Goal: Navigation & Orientation: Find specific page/section

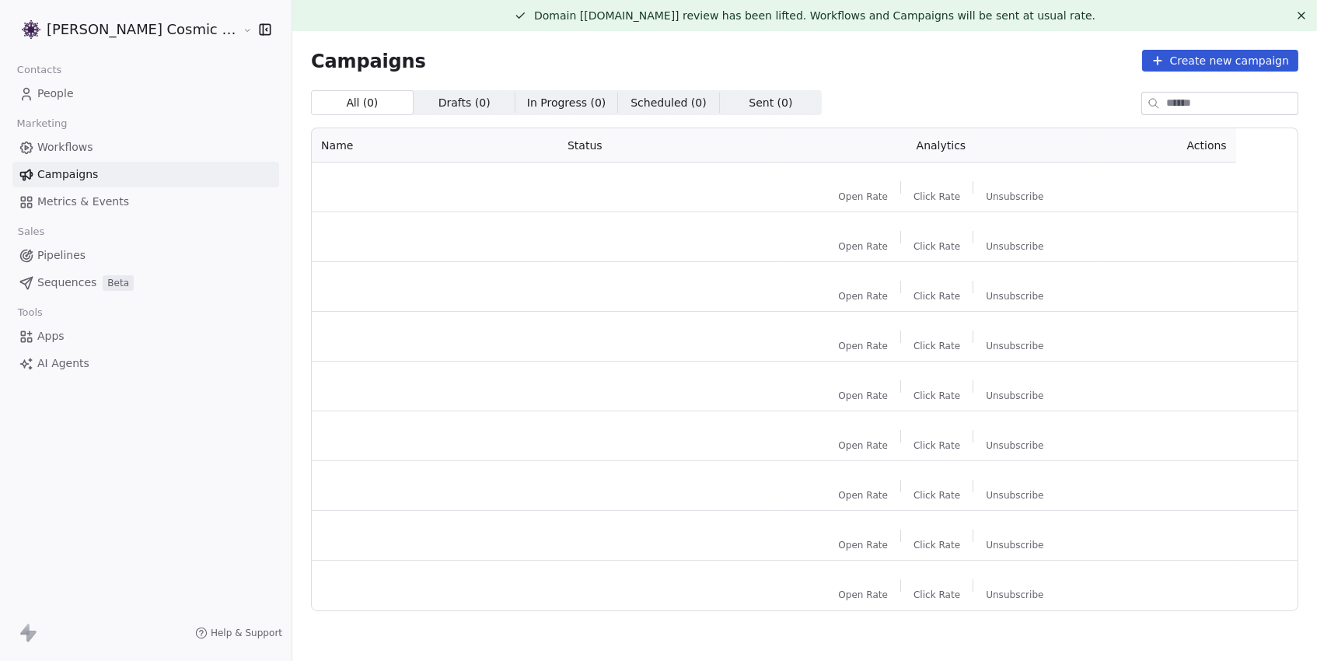
click at [94, 175] on span "Campaigns" at bounding box center [67, 174] width 61 height 16
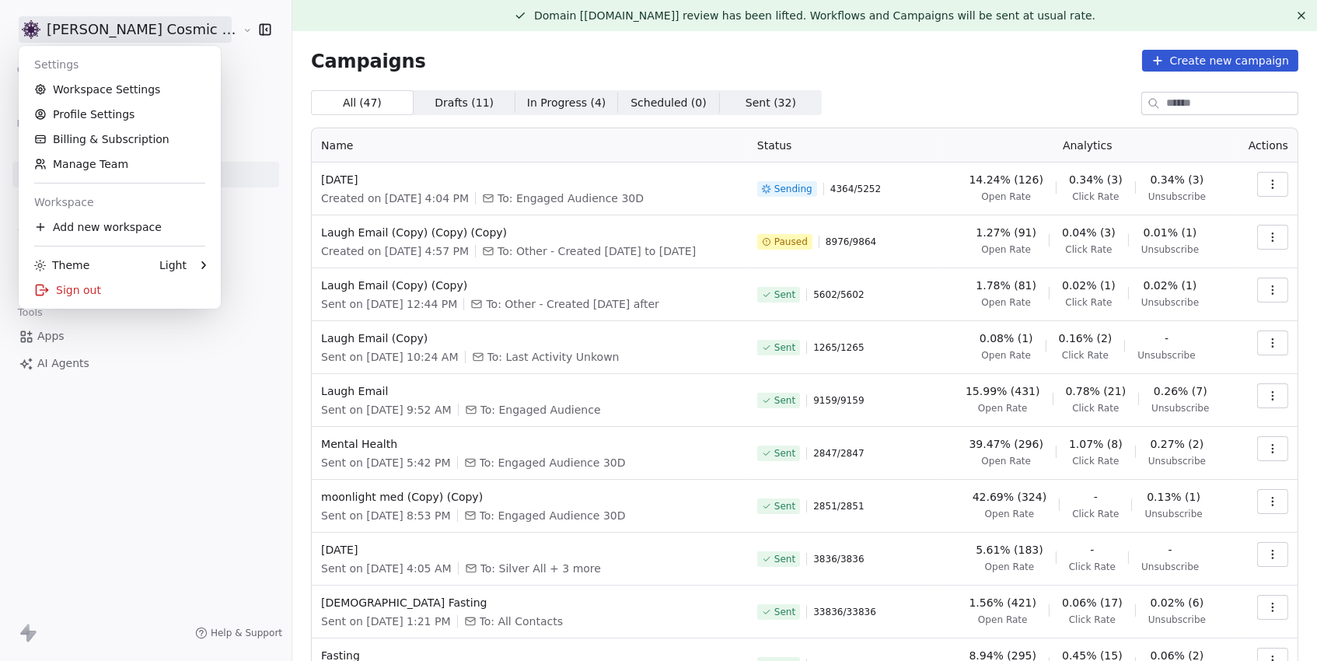
click at [152, 23] on html "[PERSON_NAME] Cosmic Academy LLP Contacts People Marketing Workflows Campaigns …" at bounding box center [658, 330] width 1317 height 661
click at [112, 134] on link "Billing & Subscription" at bounding box center [120, 139] width 190 height 25
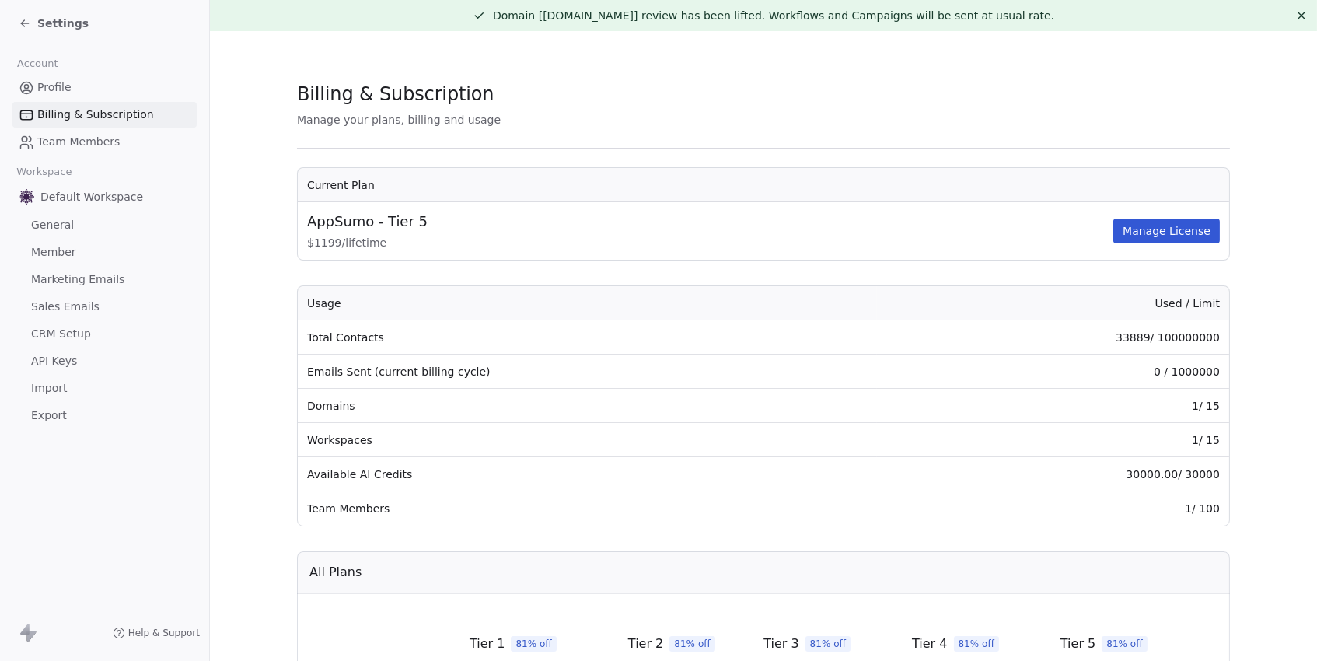
click at [55, 23] on span "Settings" at bounding box center [62, 24] width 51 height 16
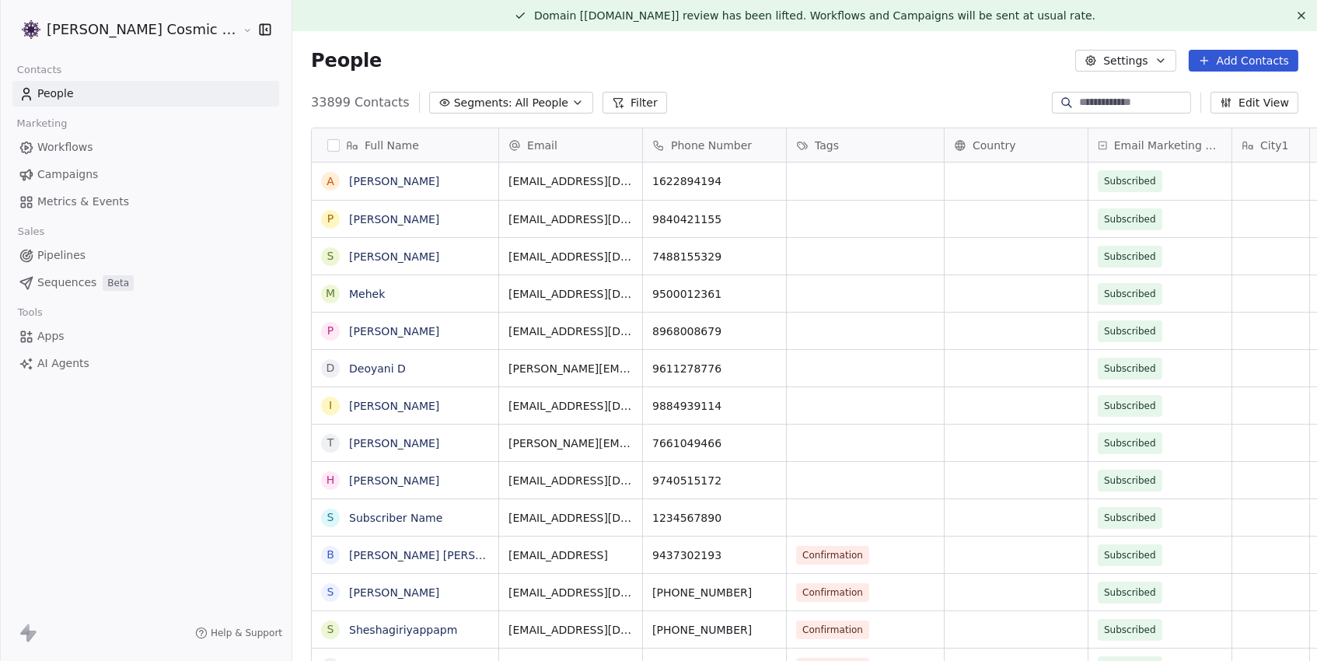
scroll to position [582, 1051]
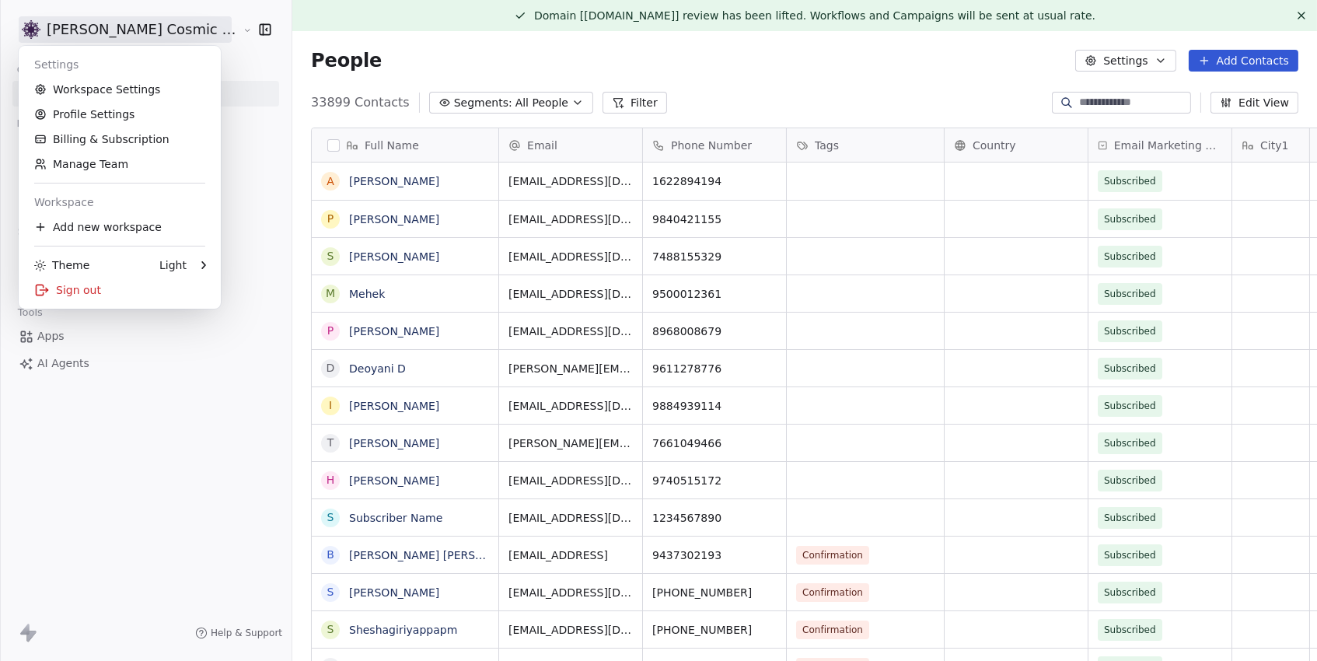
click at [79, 28] on html "[PERSON_NAME] Cosmic Academy LLP Contacts People Marketing Workflows Campaigns …" at bounding box center [658, 330] width 1317 height 661
click at [256, 61] on html "[PERSON_NAME] Cosmic Academy LLP Contacts People Marketing Workflows Campaigns …" at bounding box center [658, 330] width 1317 height 661
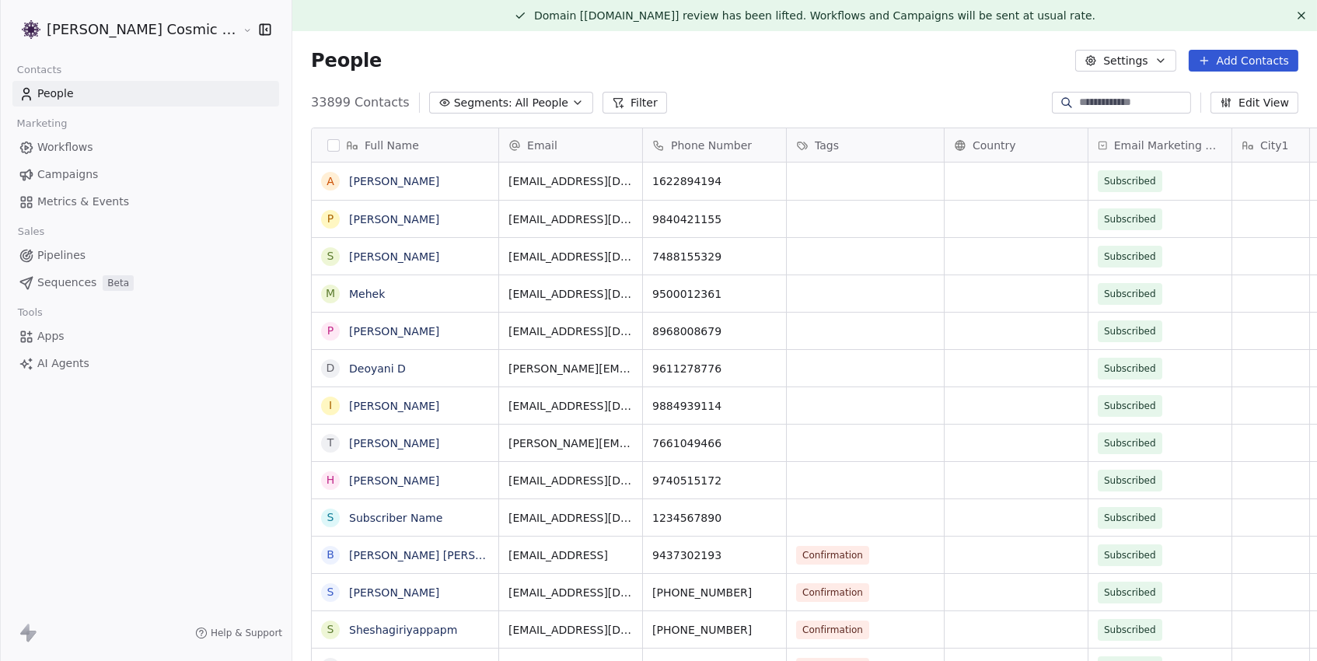
click at [58, 170] on span "Campaigns" at bounding box center [67, 174] width 61 height 16
